Goal: Navigation & Orientation: Understand site structure

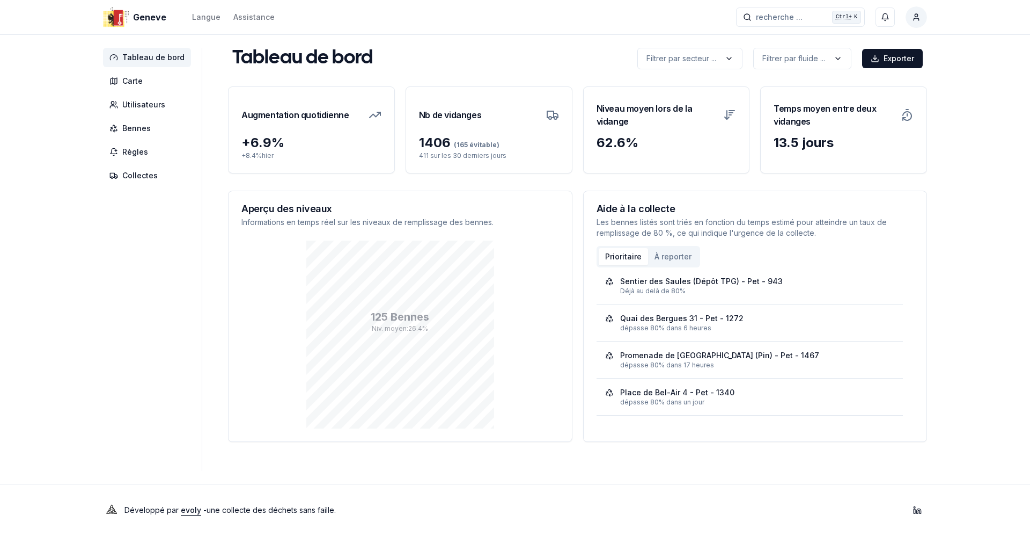
click at [120, 302] on aside "Tableau de bord Carte Utilisateurs Bennes Règles Collectes" at bounding box center [152, 259] width 99 height 423
click at [244, 216] on icon at bounding box center [250, 216] width 13 height 13
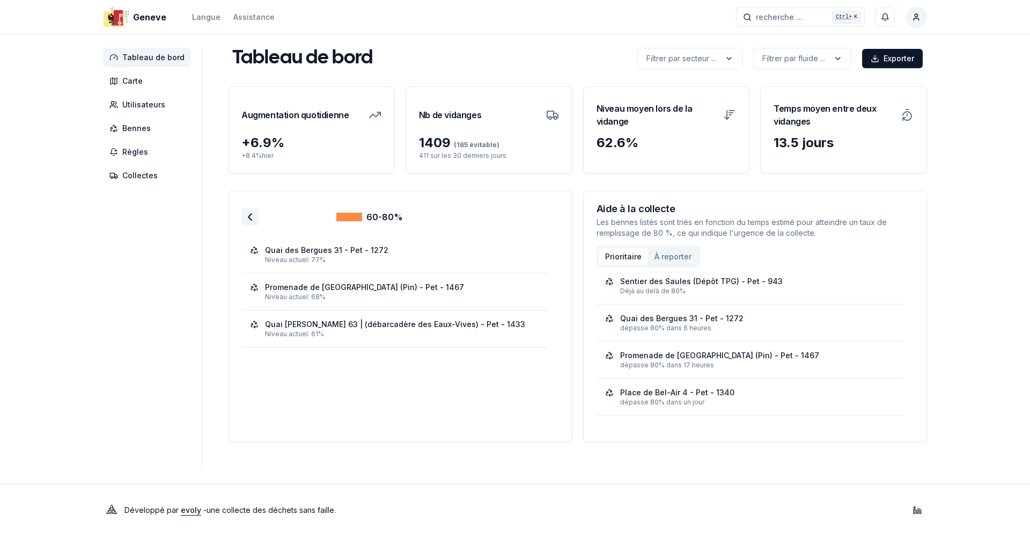
click at [249, 219] on icon at bounding box center [250, 216] width 13 height 13
click at [248, 214] on polyline at bounding box center [249, 217] width 3 height 6
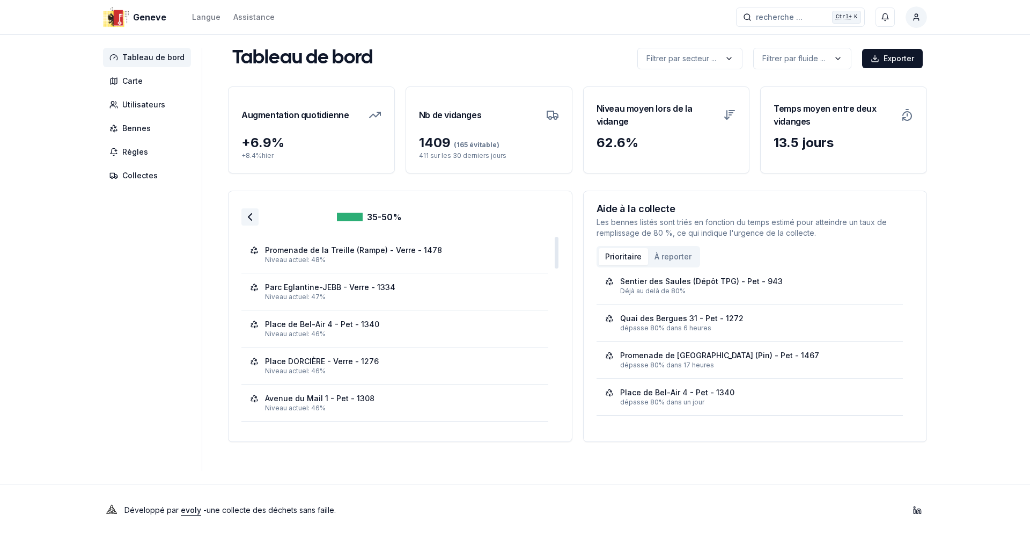
click at [244, 221] on icon at bounding box center [250, 216] width 13 height 13
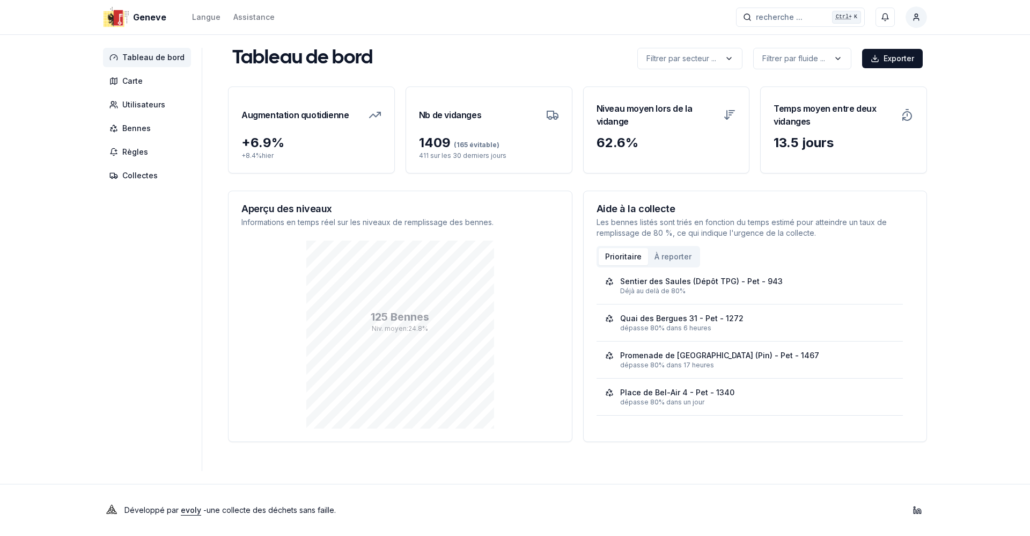
click at [128, 286] on aside "Tableau de bord Carte Utilisateurs Bennes Règles Collectes" at bounding box center [152, 259] width 99 height 423
